Goal: Ask a question

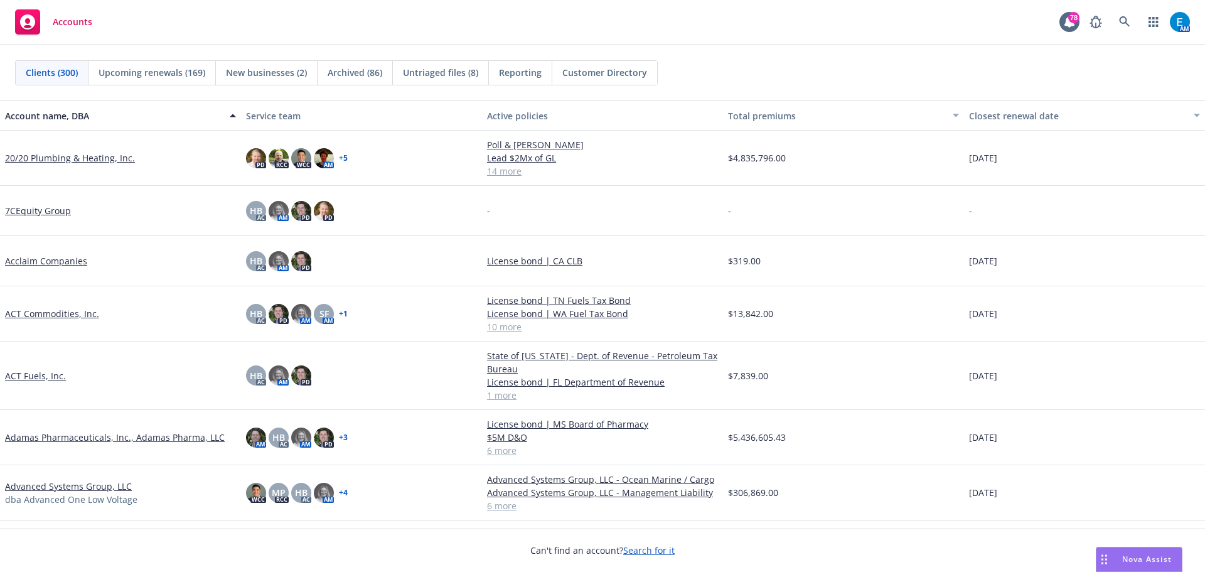
click at [1139, 561] on span "Nova Assist" at bounding box center [1147, 559] width 50 height 11
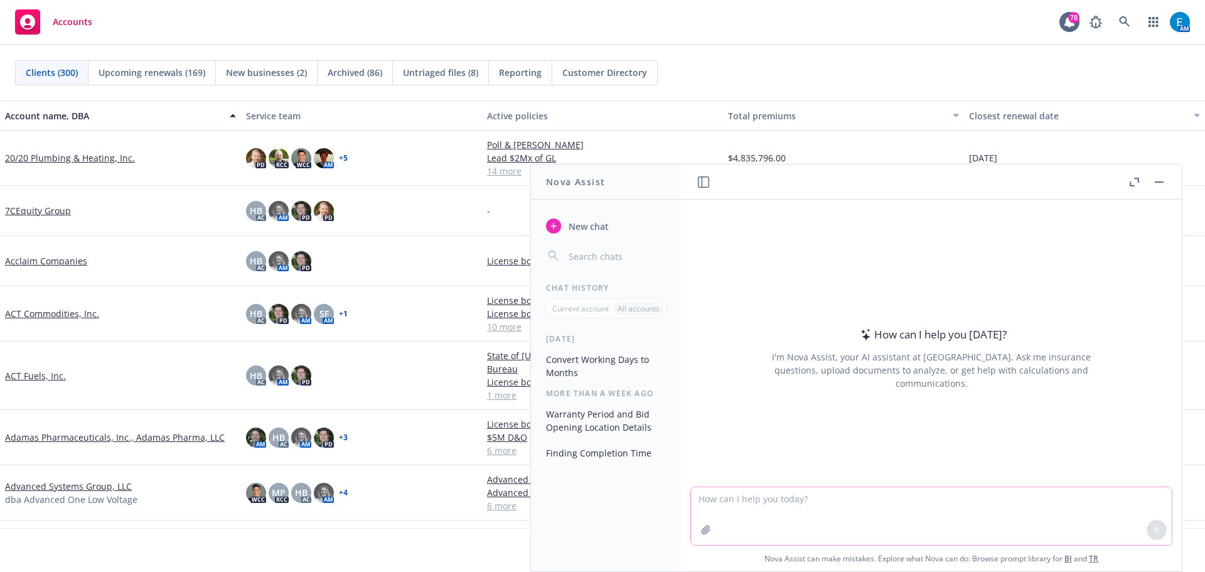
click at [729, 506] on textarea at bounding box center [931, 516] width 481 height 58
type textarea "D"
type textarea "Is Lloyds of London a risk purchasing group pursuant to section 125 et seq of t…"
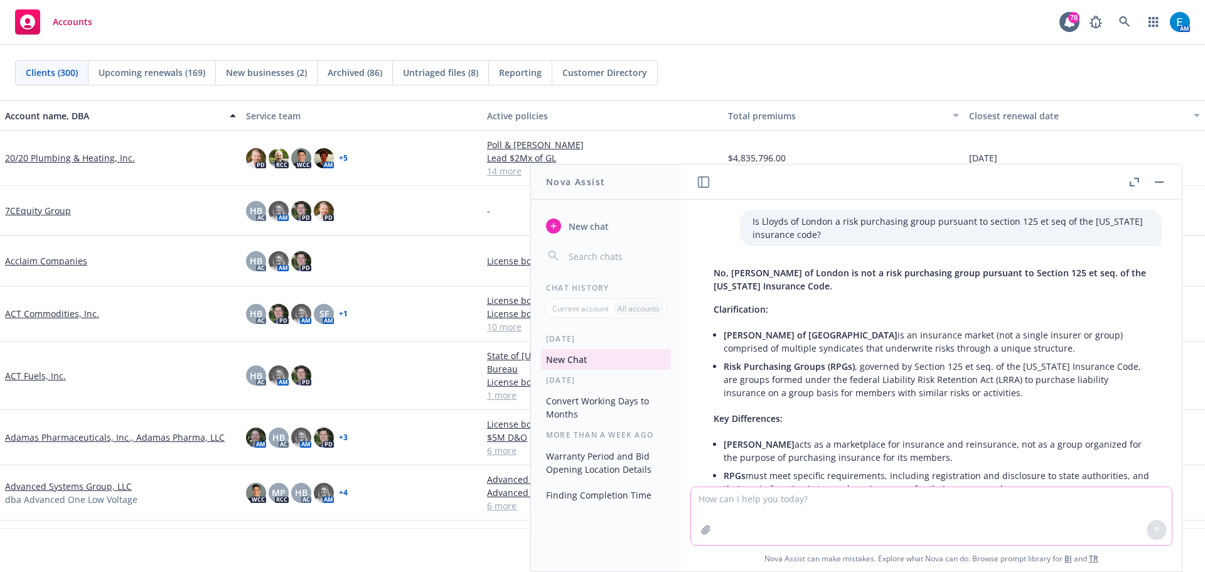
scroll to position [143, 0]
